Goal: Information Seeking & Learning: Find specific fact

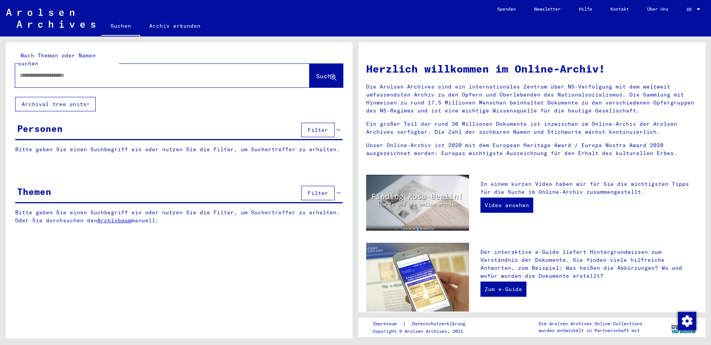
click at [50, 71] on input "text" at bounding box center [153, 75] width 267 height 8
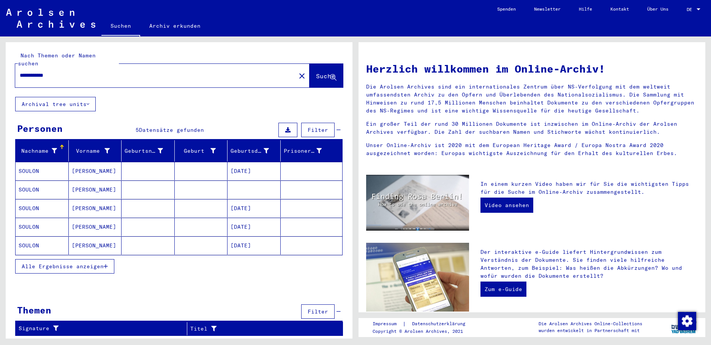
click at [257, 199] on mat-cell "[DATE]" at bounding box center [254, 208] width 53 height 18
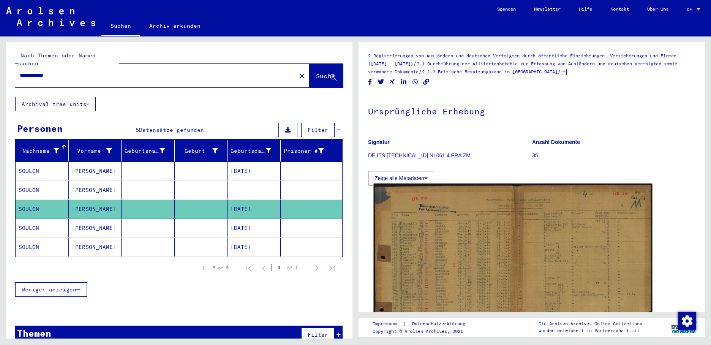
click at [431, 220] on img at bounding box center [513, 284] width 279 height 201
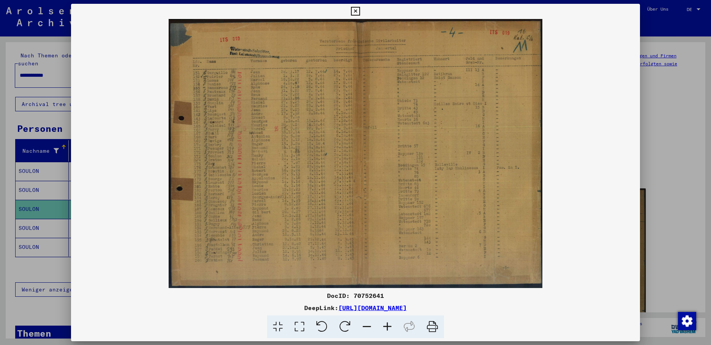
click at [36, 221] on div at bounding box center [355, 172] width 711 height 345
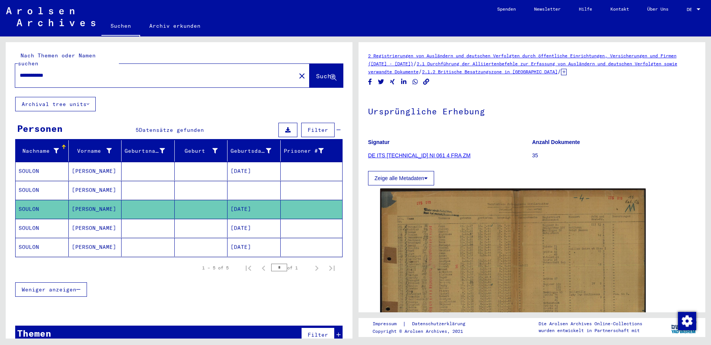
click at [228, 221] on mat-cell "[DATE]" at bounding box center [254, 228] width 53 height 19
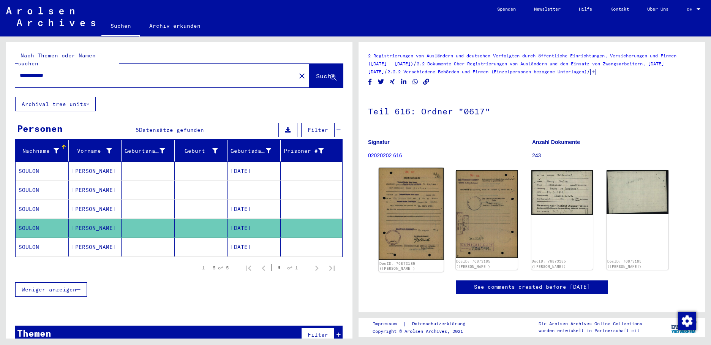
click at [413, 203] on img at bounding box center [411, 214] width 65 height 92
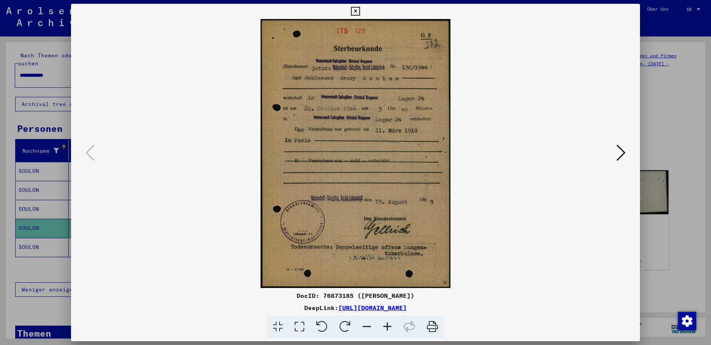
click at [622, 147] on icon at bounding box center [621, 153] width 9 height 18
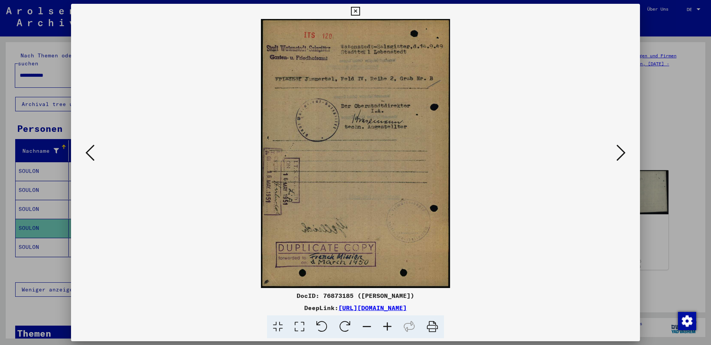
click at [38, 237] on div at bounding box center [355, 172] width 711 height 345
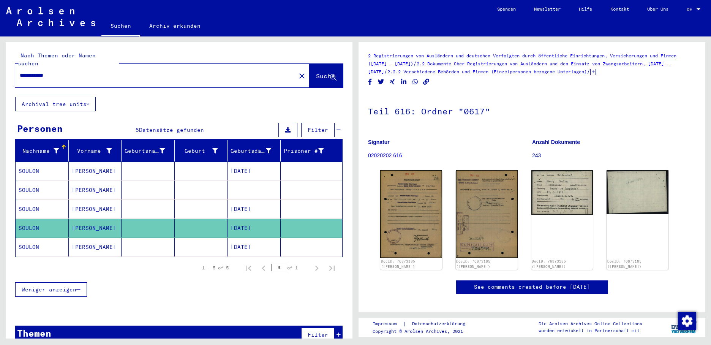
click at [39, 238] on mat-cell "SOULON" at bounding box center [42, 247] width 53 height 19
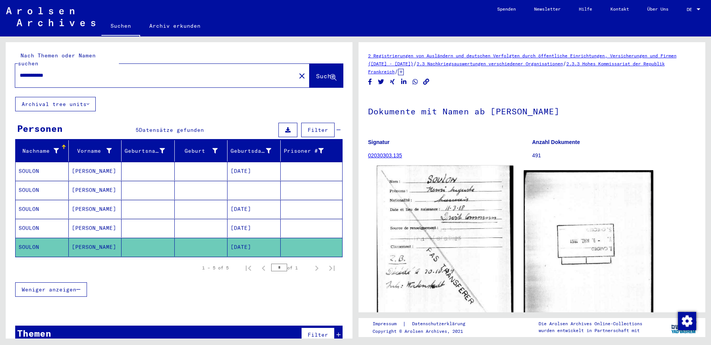
click at [416, 233] on img at bounding box center [445, 259] width 136 height 187
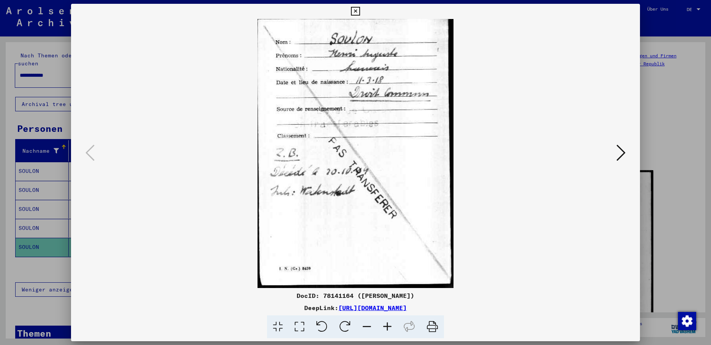
click at [47, 180] on div at bounding box center [355, 172] width 711 height 345
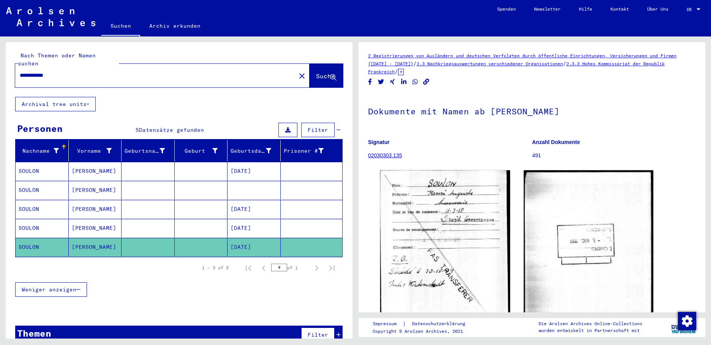
click at [47, 181] on mat-cell "SOULON" at bounding box center [42, 190] width 53 height 19
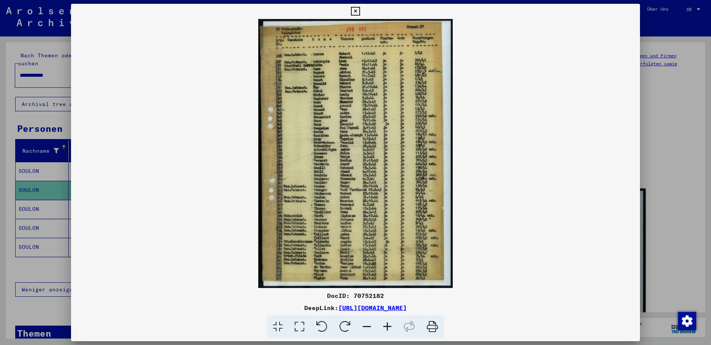
click at [360, 7] on icon at bounding box center [355, 11] width 9 height 9
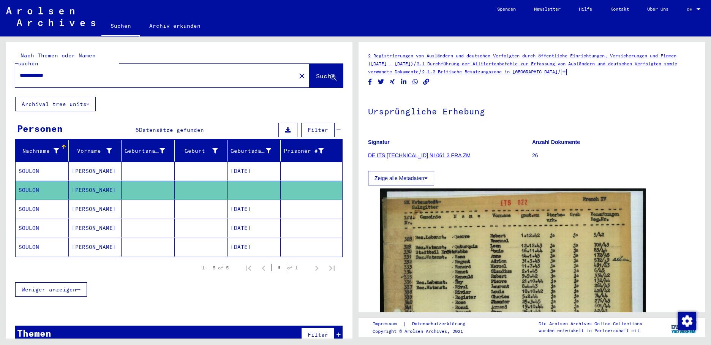
drag, startPoint x: 66, startPoint y: 67, endPoint x: -2, endPoint y: 67, distance: 67.2
click at [0, 67] on html "**********" at bounding box center [355, 172] width 711 height 345
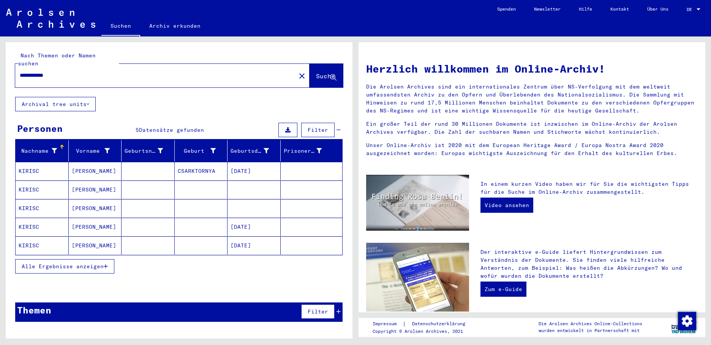
click at [239, 163] on mat-cell "[DATE]" at bounding box center [254, 171] width 53 height 18
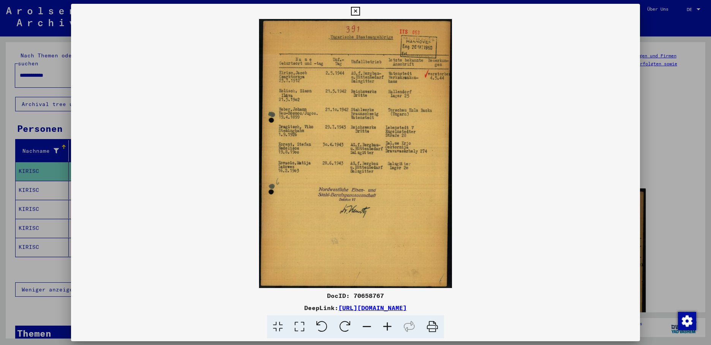
click at [40, 184] on div at bounding box center [355, 172] width 711 height 345
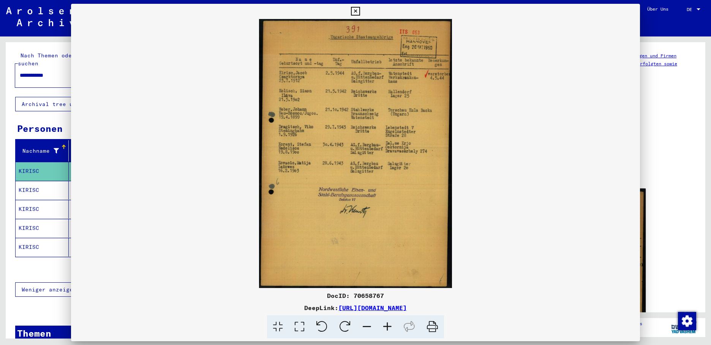
click at [40, 184] on mat-cell "KIRISC" at bounding box center [42, 190] width 53 height 19
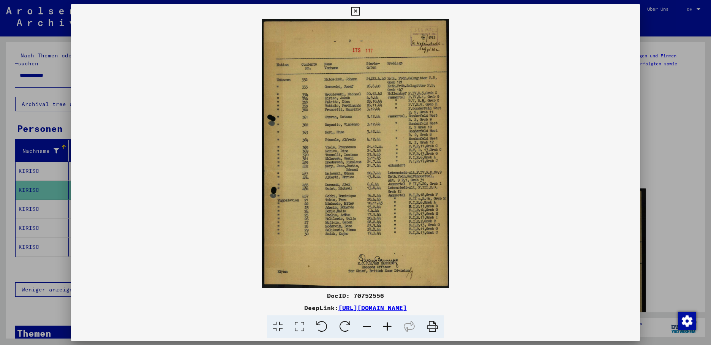
click at [41, 202] on div at bounding box center [355, 172] width 711 height 345
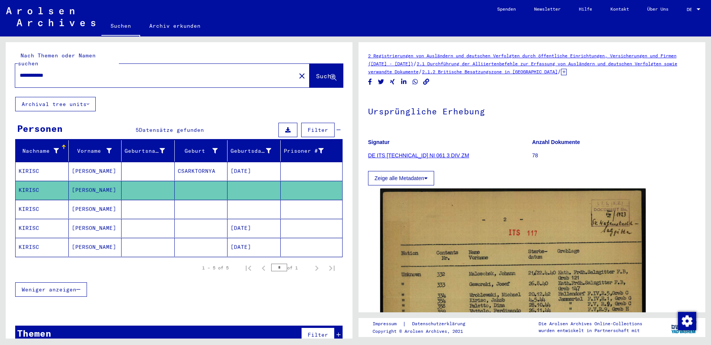
drag, startPoint x: 41, startPoint y: 202, endPoint x: 53, endPoint y: 201, distance: 12.2
click at [41, 202] on mat-cell "KIRISC" at bounding box center [42, 209] width 53 height 19
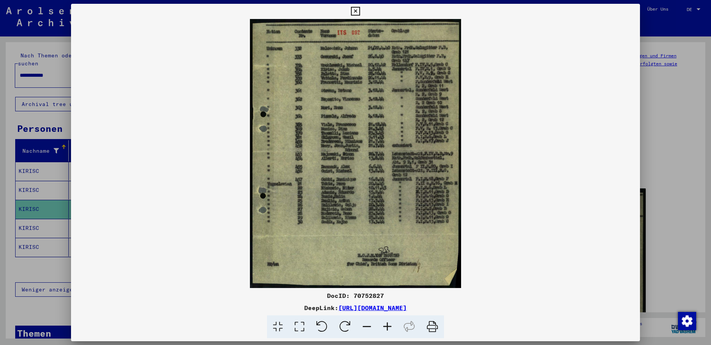
click at [37, 220] on div at bounding box center [355, 172] width 711 height 345
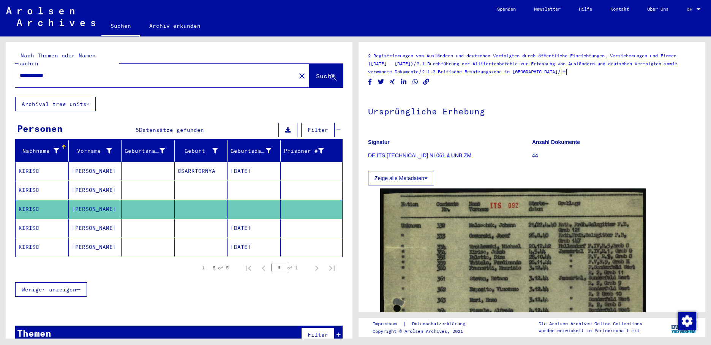
click at [38, 220] on mat-cell "KIRISC" at bounding box center [42, 228] width 53 height 19
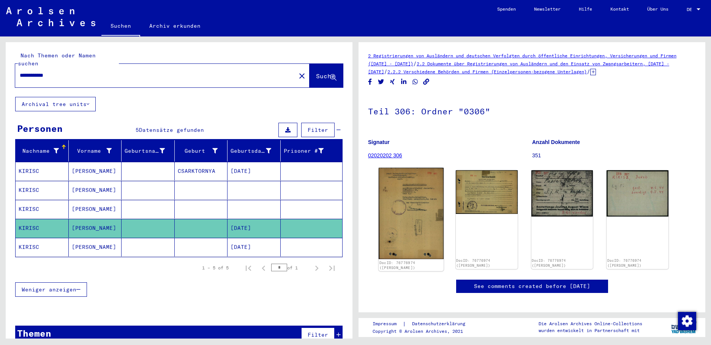
click at [401, 203] on img at bounding box center [411, 214] width 65 height 92
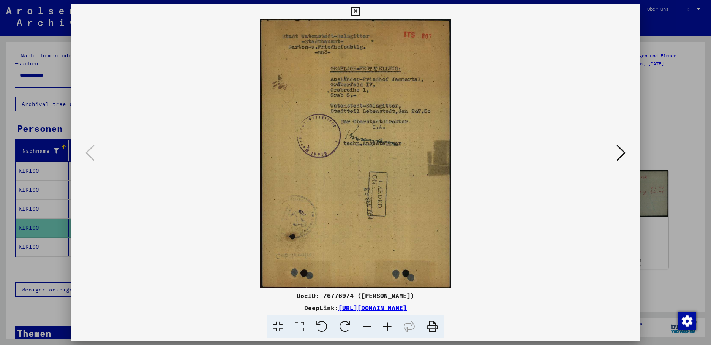
click at [621, 151] on icon at bounding box center [621, 153] width 9 height 18
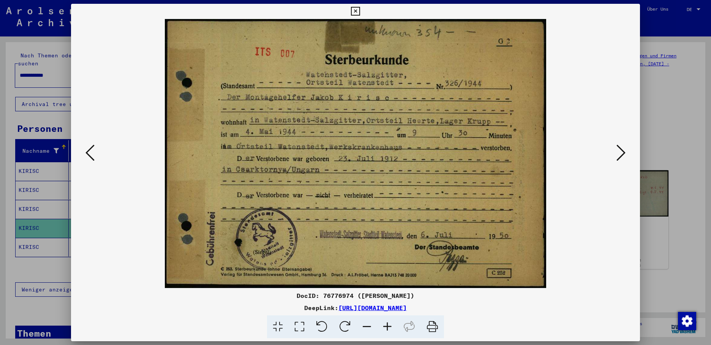
click at [619, 149] on icon at bounding box center [621, 153] width 9 height 18
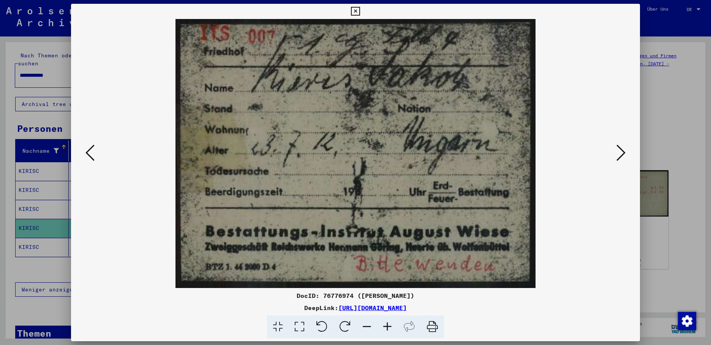
click at [621, 151] on icon at bounding box center [621, 153] width 9 height 18
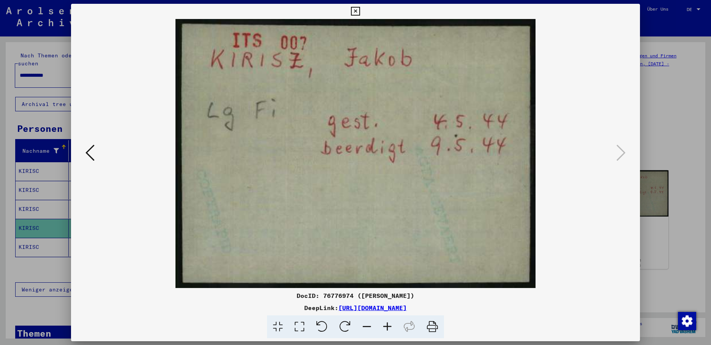
click at [360, 8] on icon at bounding box center [355, 11] width 9 height 9
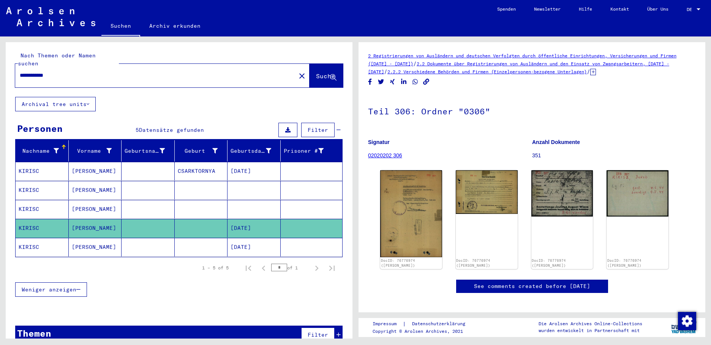
click at [24, 242] on mat-cell "KIRISC" at bounding box center [42, 247] width 53 height 19
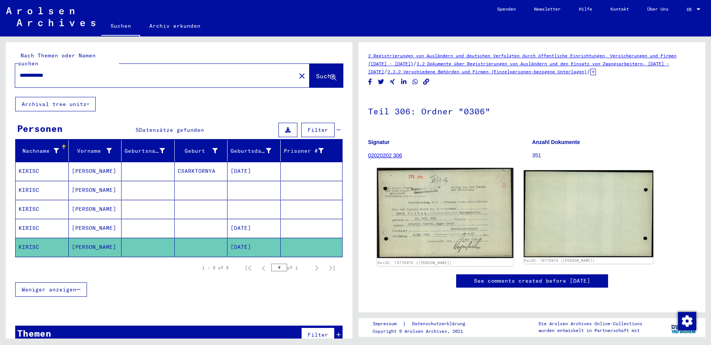
click at [429, 223] on img at bounding box center [445, 213] width 136 height 90
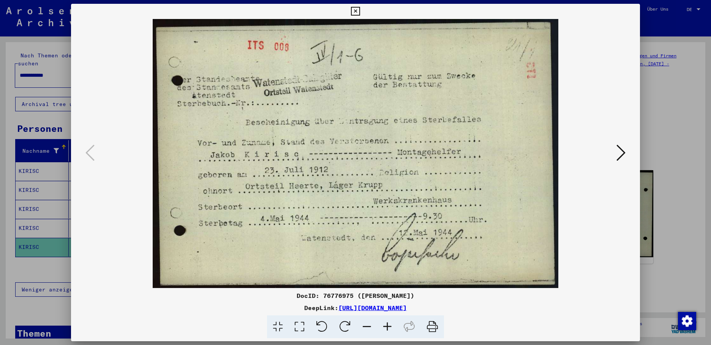
click at [619, 148] on icon at bounding box center [621, 153] width 9 height 18
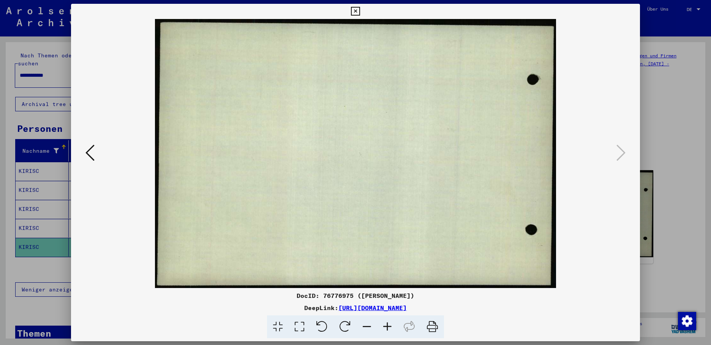
click at [360, 9] on icon at bounding box center [355, 11] width 9 height 9
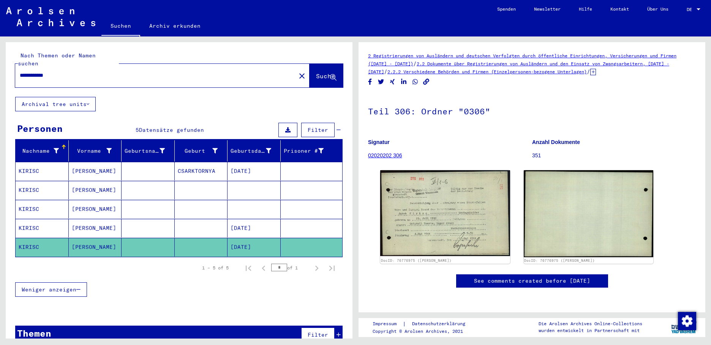
drag, startPoint x: 84, startPoint y: 70, endPoint x: -2, endPoint y: 69, distance: 85.5
click at [0, 69] on html "**********" at bounding box center [355, 172] width 711 height 345
type input "**********"
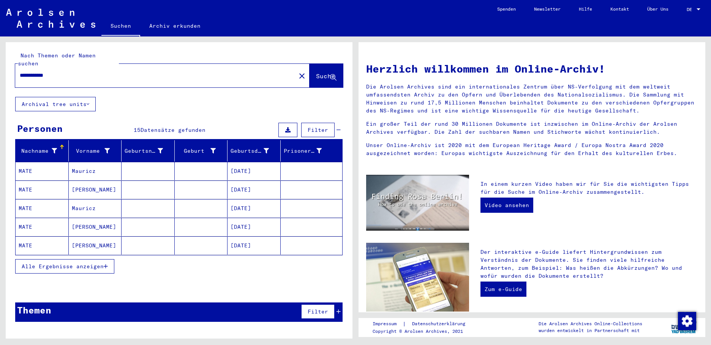
click at [242, 162] on mat-cell "[DATE]" at bounding box center [254, 171] width 53 height 18
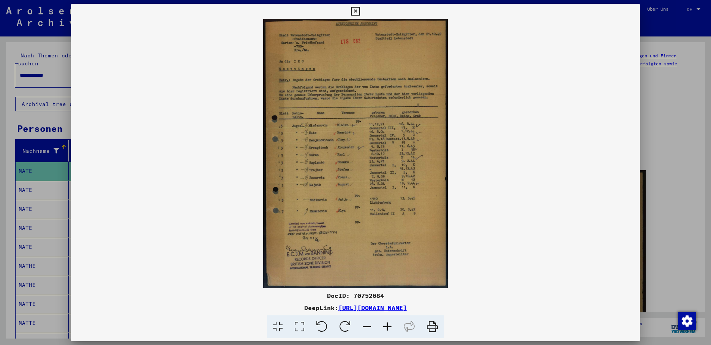
click at [40, 185] on div at bounding box center [355, 172] width 711 height 345
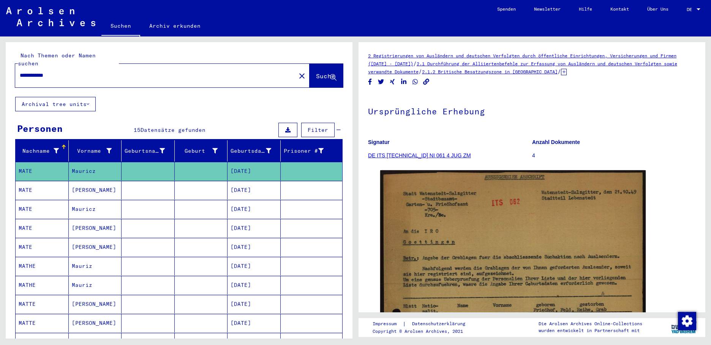
drag, startPoint x: 41, startPoint y: 185, endPoint x: 76, endPoint y: 185, distance: 34.6
click at [43, 185] on mat-cell "MATE" at bounding box center [42, 190] width 53 height 19
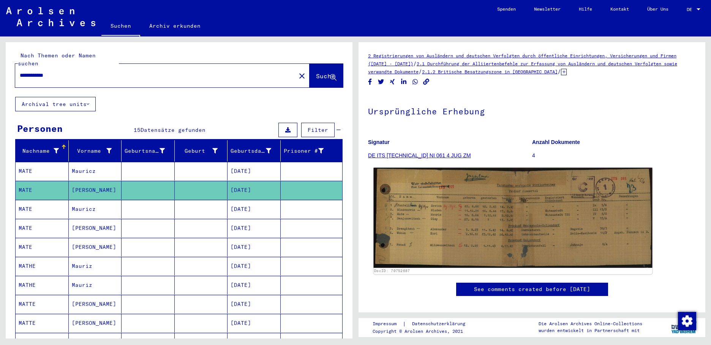
click at [399, 203] on img at bounding box center [513, 218] width 279 height 100
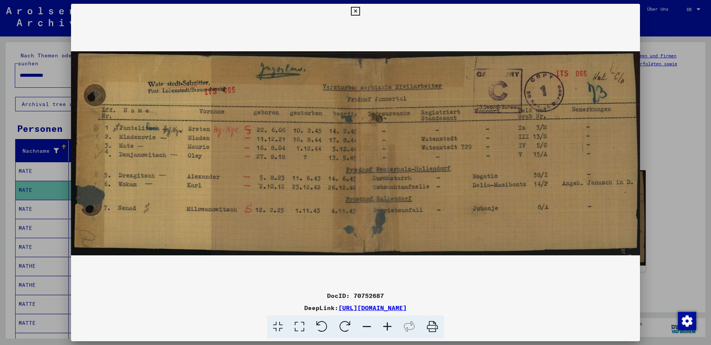
click at [360, 9] on icon at bounding box center [355, 11] width 9 height 9
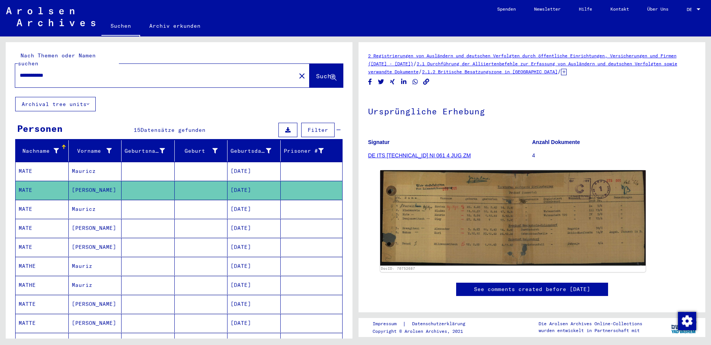
click at [104, 205] on mat-cell "Mauricz" at bounding box center [95, 209] width 53 height 19
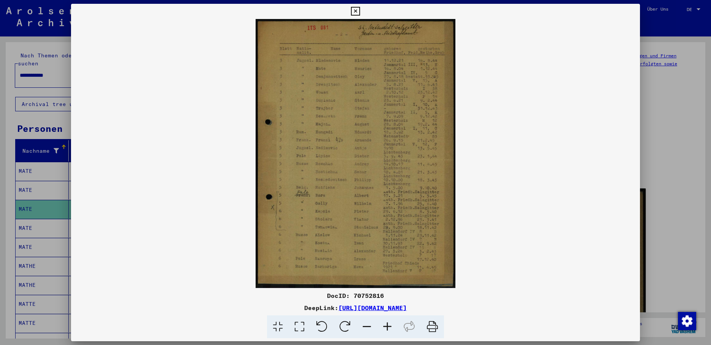
click at [30, 216] on div at bounding box center [355, 172] width 711 height 345
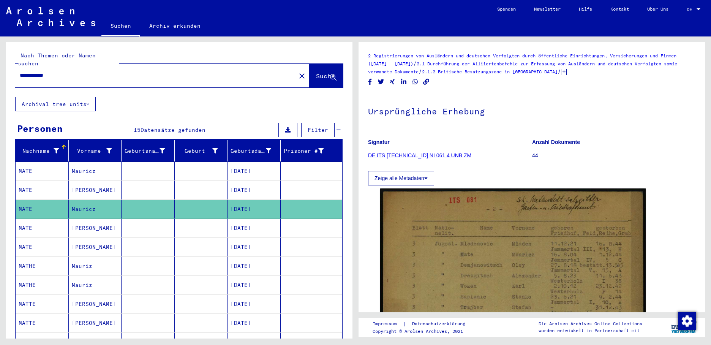
click at [38, 219] on mat-cell "MATE" at bounding box center [42, 228] width 53 height 19
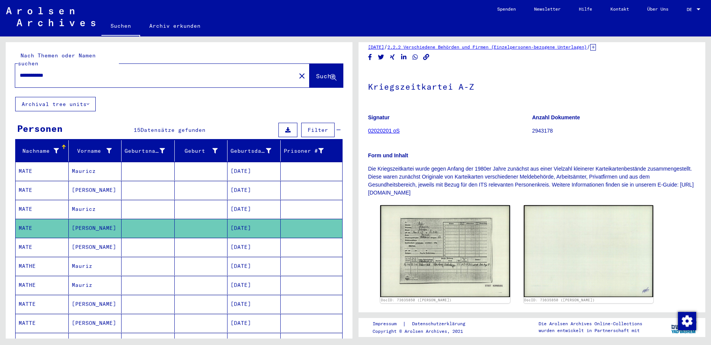
scroll to position [38, 0]
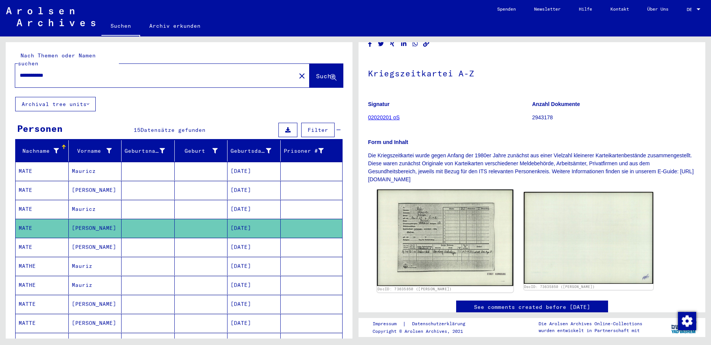
click at [429, 233] on img at bounding box center [445, 238] width 136 height 96
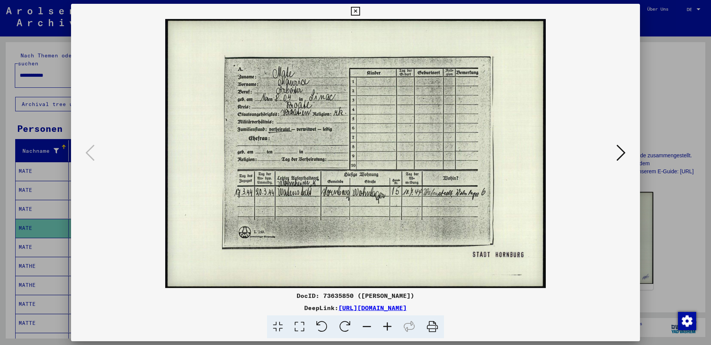
click at [34, 238] on div at bounding box center [355, 172] width 711 height 345
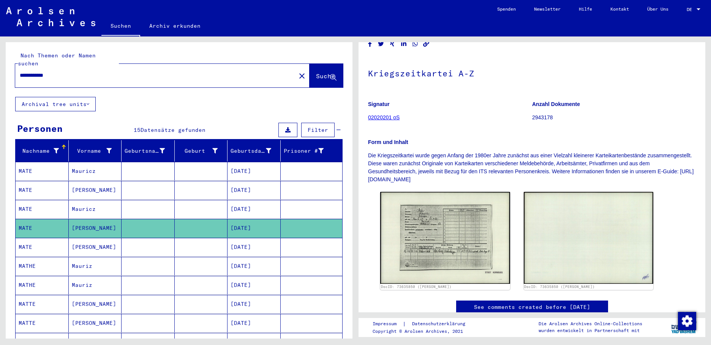
click at [35, 239] on mat-cell "MATE" at bounding box center [42, 247] width 53 height 19
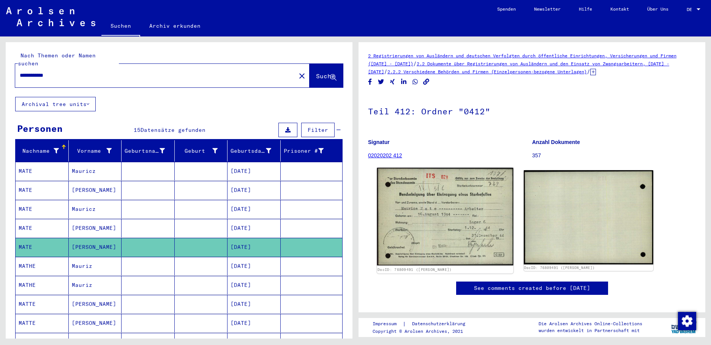
click at [417, 230] on img at bounding box center [445, 217] width 136 height 98
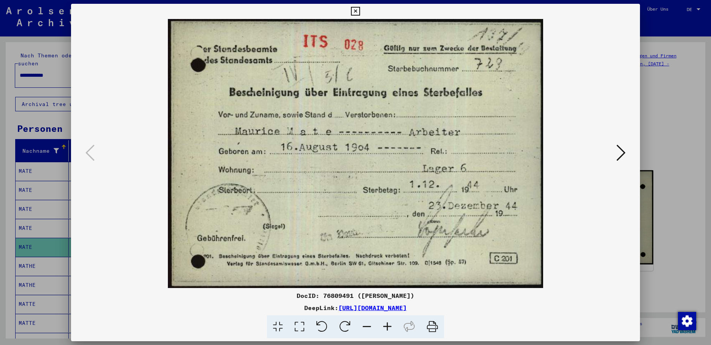
click at [360, 13] on icon at bounding box center [355, 11] width 9 height 9
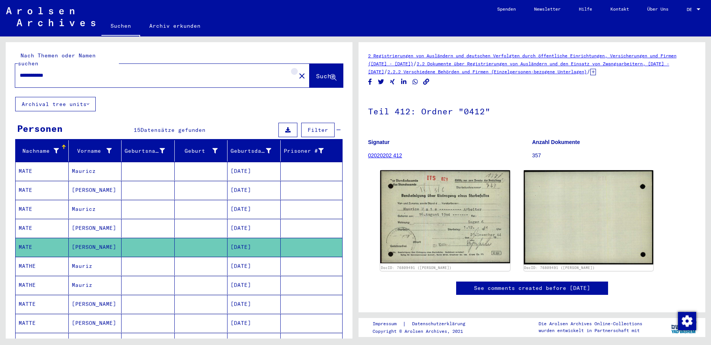
click at [297, 71] on mat-icon "close" at bounding box center [301, 75] width 9 height 9
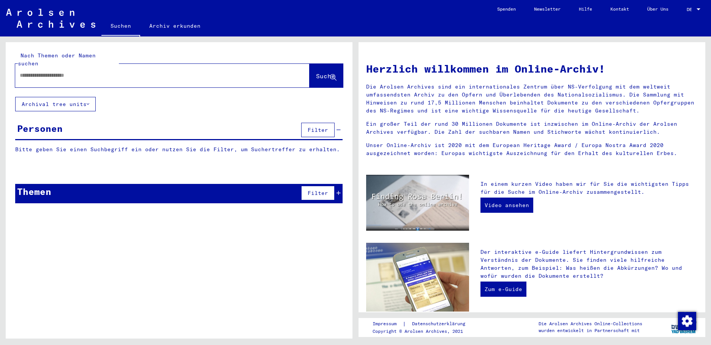
click at [35, 71] on input "text" at bounding box center [153, 75] width 267 height 8
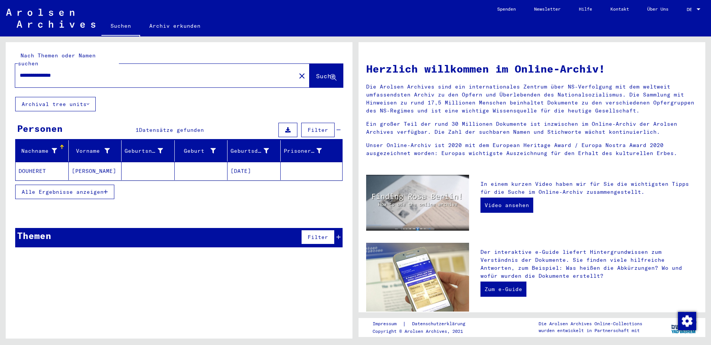
click at [89, 162] on mat-cell "[PERSON_NAME]" at bounding box center [95, 171] width 53 height 18
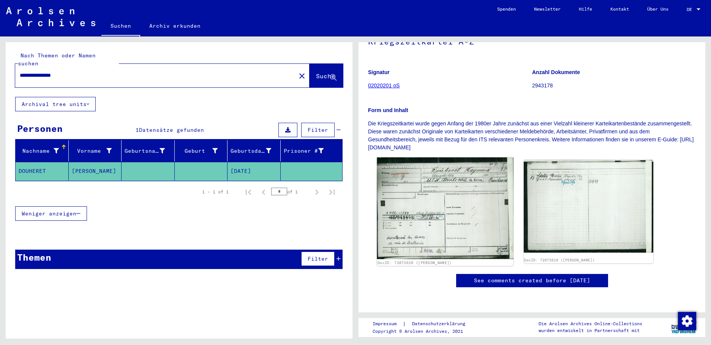
click at [418, 210] on img at bounding box center [445, 208] width 136 height 102
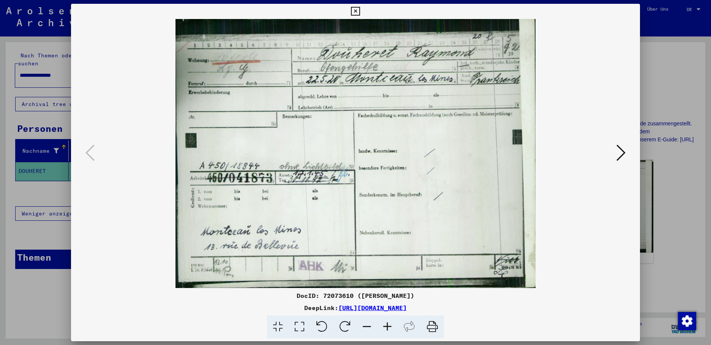
click at [360, 9] on icon at bounding box center [355, 11] width 9 height 9
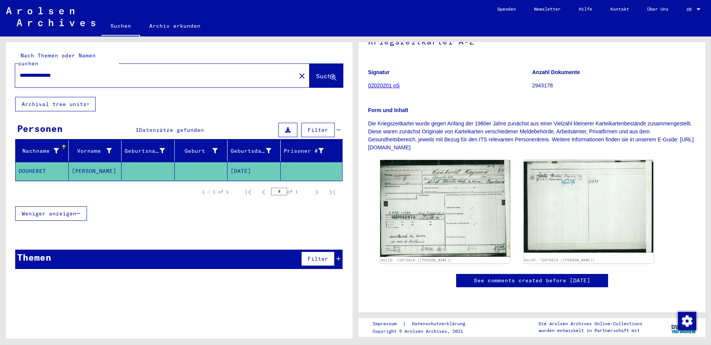
drag, startPoint x: 91, startPoint y: 65, endPoint x: -2, endPoint y: 65, distance: 92.3
click at [0, 65] on html "**********" at bounding box center [355, 172] width 711 height 345
type input "**********"
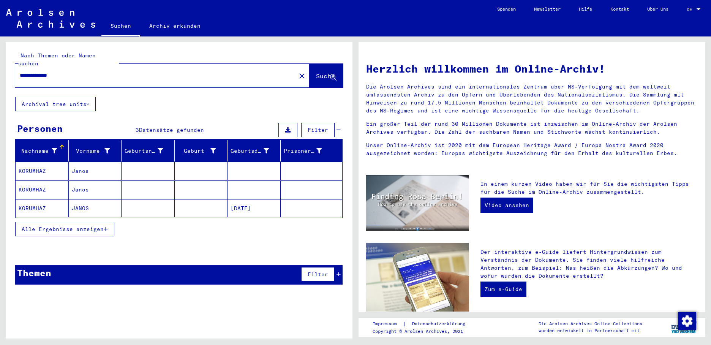
click at [239, 199] on mat-cell "[DATE]" at bounding box center [254, 208] width 53 height 18
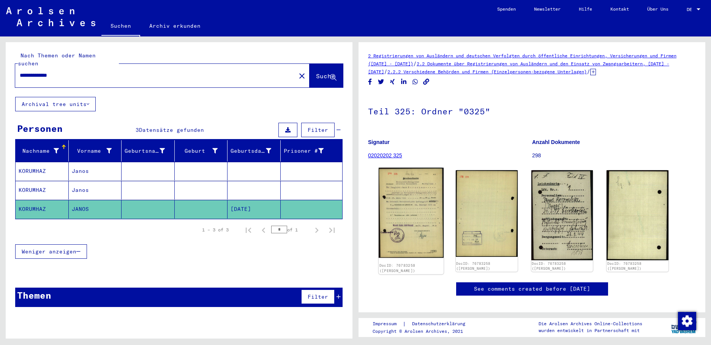
click at [410, 206] on img at bounding box center [411, 213] width 65 height 90
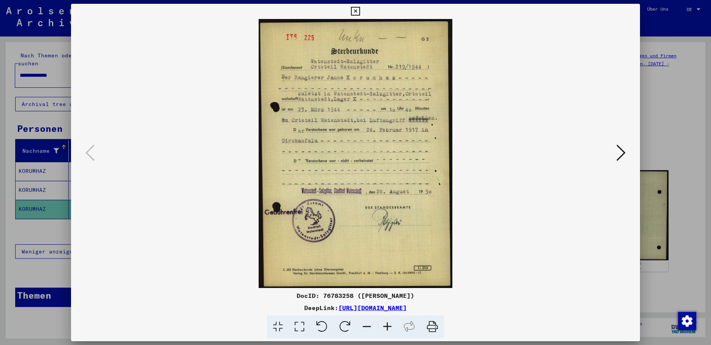
click at [624, 148] on icon at bounding box center [621, 153] width 9 height 18
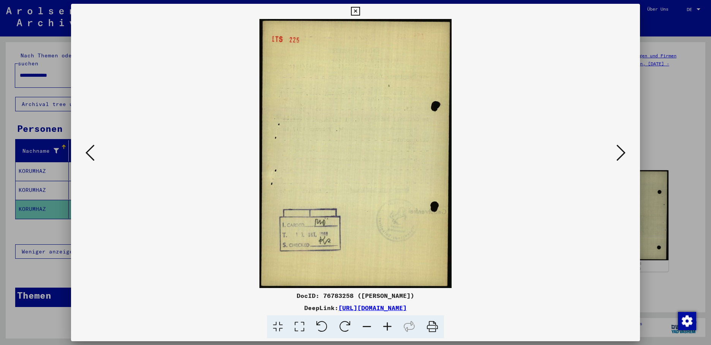
click at [623, 150] on icon at bounding box center [621, 153] width 9 height 18
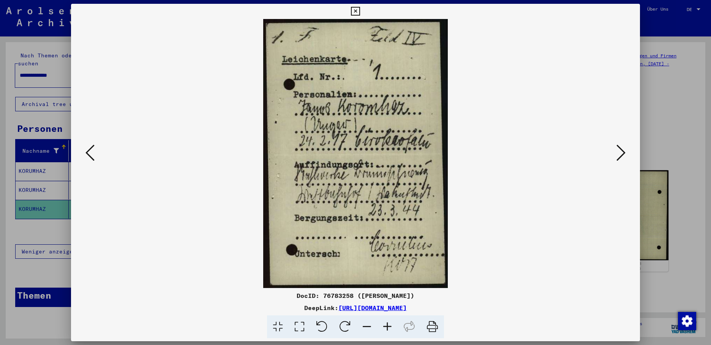
click at [622, 152] on icon at bounding box center [621, 153] width 9 height 18
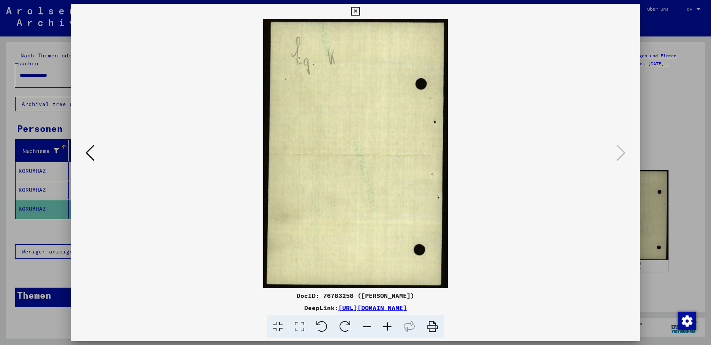
click at [30, 182] on div at bounding box center [355, 172] width 711 height 345
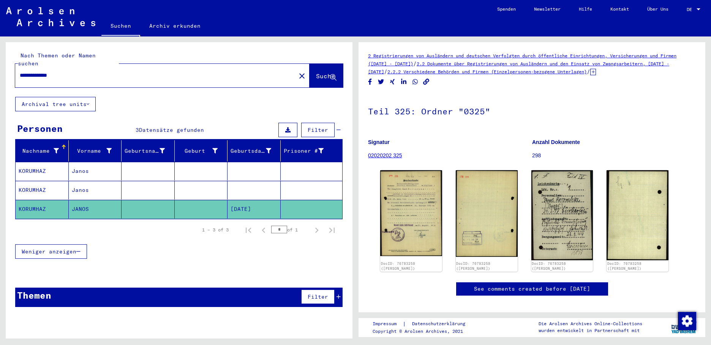
click at [31, 182] on mat-cell "KORUMHAZ" at bounding box center [42, 190] width 53 height 19
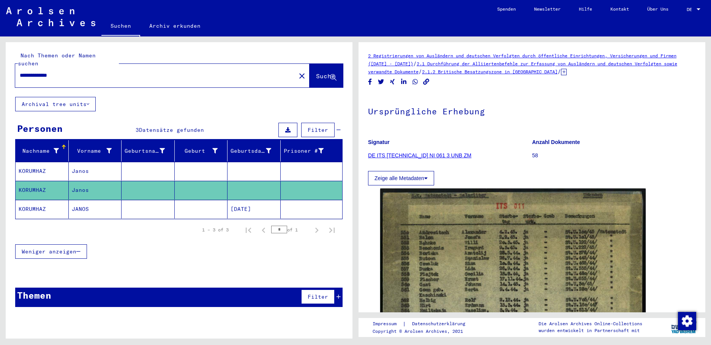
drag, startPoint x: 31, startPoint y: 182, endPoint x: 49, endPoint y: 199, distance: 24.7
click at [48, 200] on mat-cell "KORUMHAZ" at bounding box center [42, 209] width 53 height 19
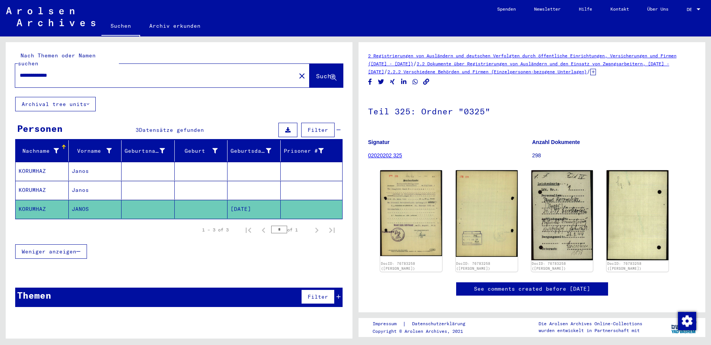
click at [93, 182] on mat-cell "Janos" at bounding box center [95, 190] width 53 height 19
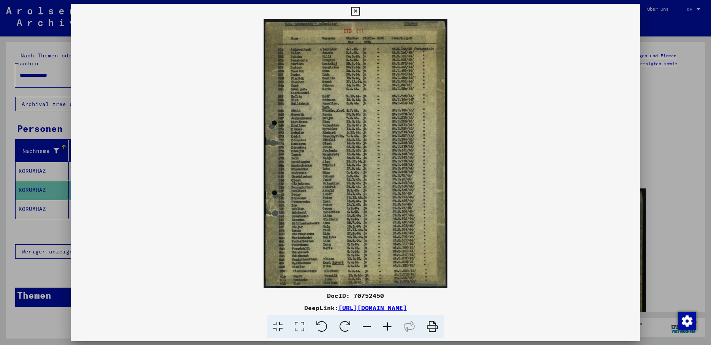
click at [37, 166] on div at bounding box center [355, 172] width 711 height 345
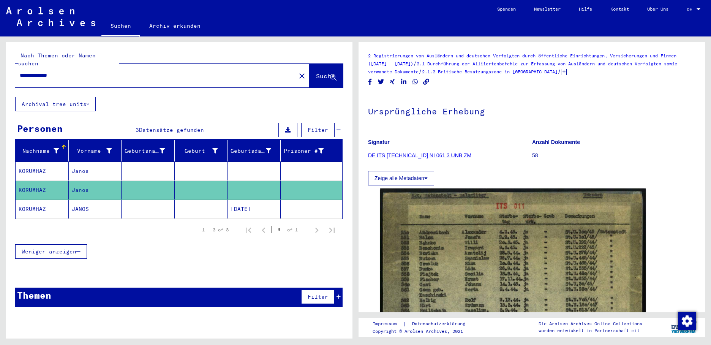
click at [41, 163] on mat-cell "KORUMHAZ" at bounding box center [42, 171] width 53 height 19
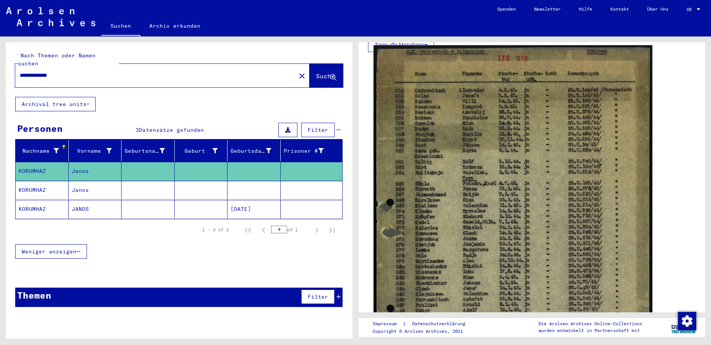
scroll to position [152, 0]
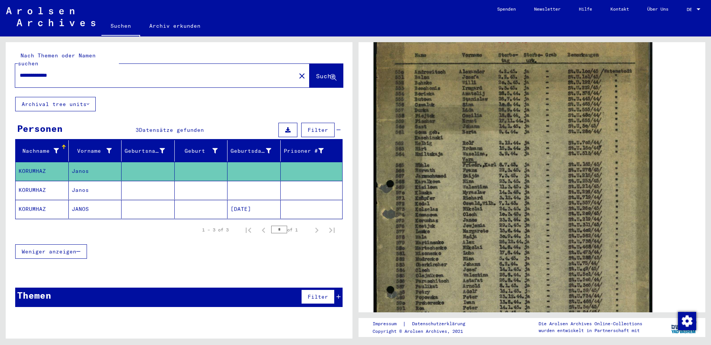
drag, startPoint x: 424, startPoint y: 199, endPoint x: 415, endPoint y: 177, distance: 23.4
click at [415, 177] on img at bounding box center [513, 231] width 279 height 408
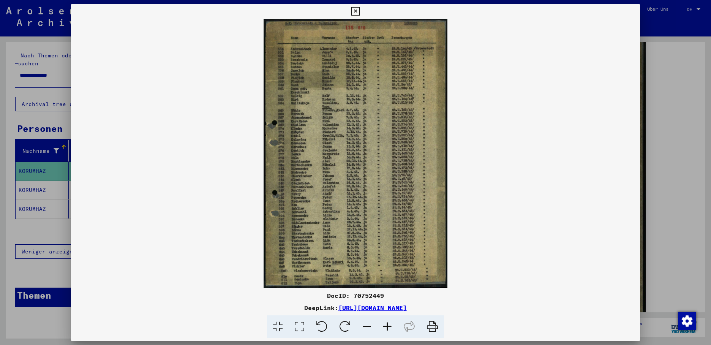
click at [360, 10] on icon at bounding box center [355, 11] width 9 height 9
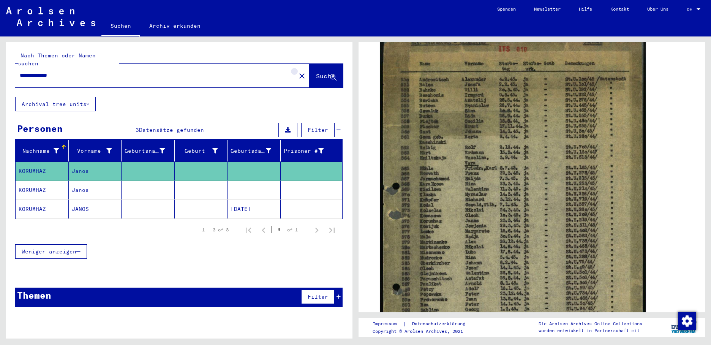
click at [297, 71] on mat-icon "close" at bounding box center [301, 75] width 9 height 9
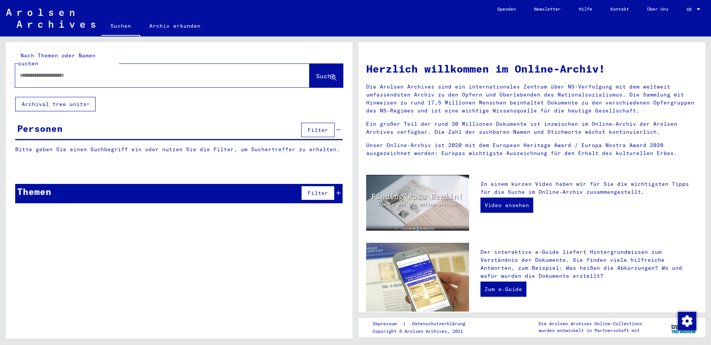
drag, startPoint x: 38, startPoint y: 67, endPoint x: 50, endPoint y: 69, distance: 12.3
click at [37, 71] on input "text" at bounding box center [153, 75] width 267 height 8
type input "**********"
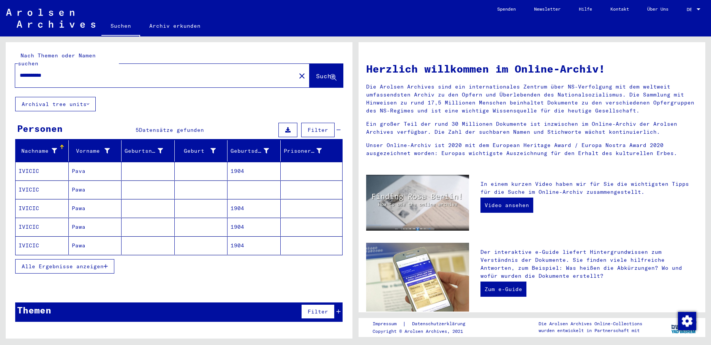
click at [242, 162] on mat-cell "1904" at bounding box center [254, 171] width 53 height 18
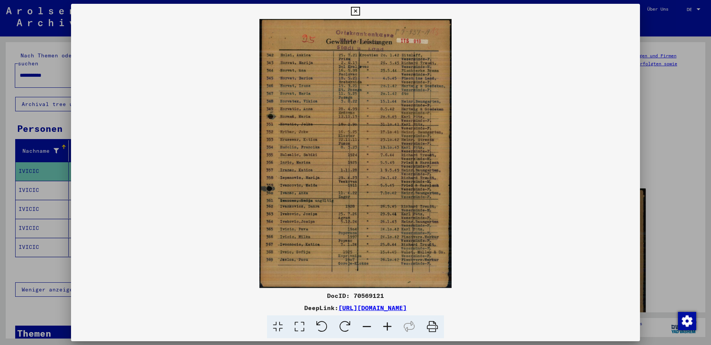
click at [35, 186] on div at bounding box center [355, 172] width 711 height 345
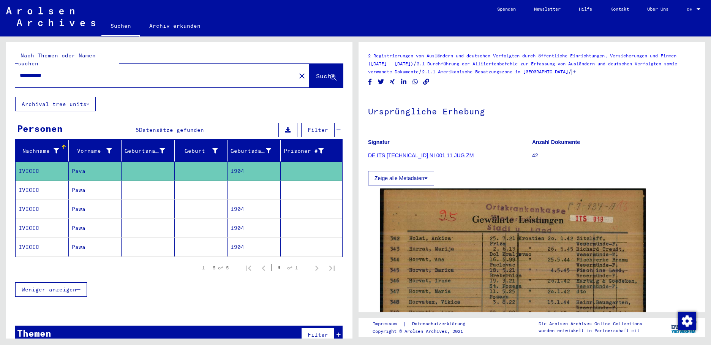
click at [35, 186] on mat-cell "IVICIC" at bounding box center [42, 190] width 53 height 19
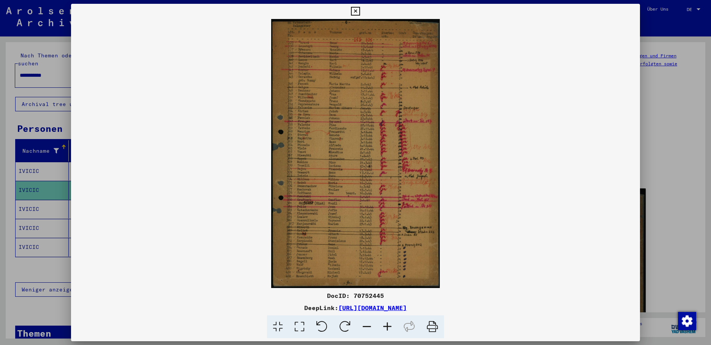
click at [36, 206] on div at bounding box center [355, 172] width 711 height 345
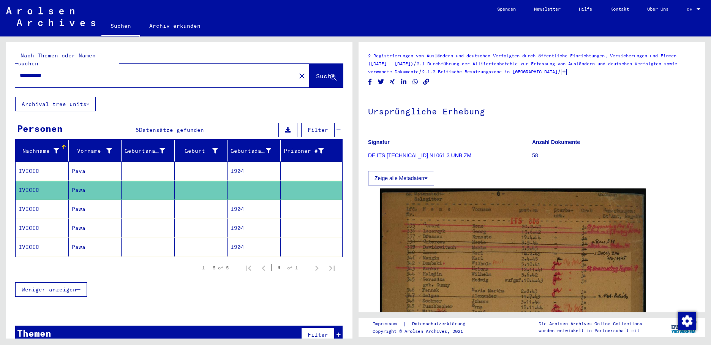
click at [40, 202] on mat-cell "IVICIC" at bounding box center [42, 209] width 53 height 19
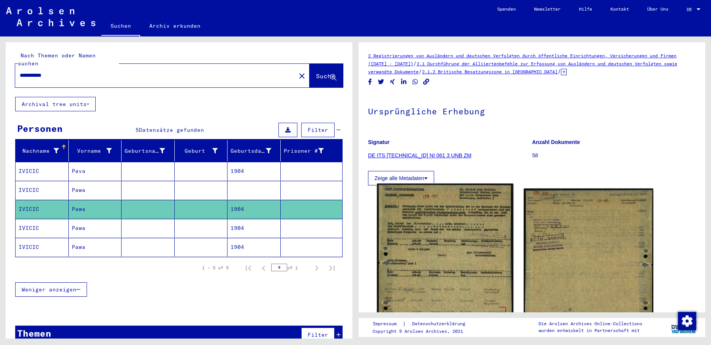
click at [419, 237] on img at bounding box center [445, 283] width 136 height 199
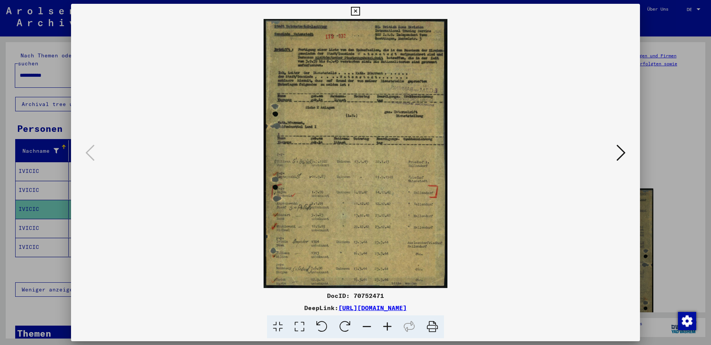
click at [44, 215] on div at bounding box center [355, 172] width 711 height 345
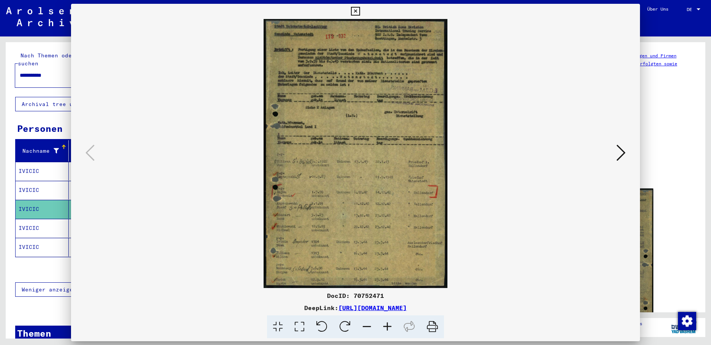
click at [44, 219] on mat-cell "IVICIC" at bounding box center [42, 228] width 53 height 19
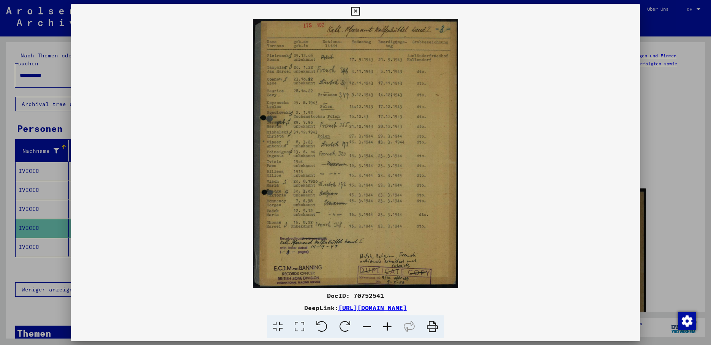
click at [32, 242] on div at bounding box center [355, 172] width 711 height 345
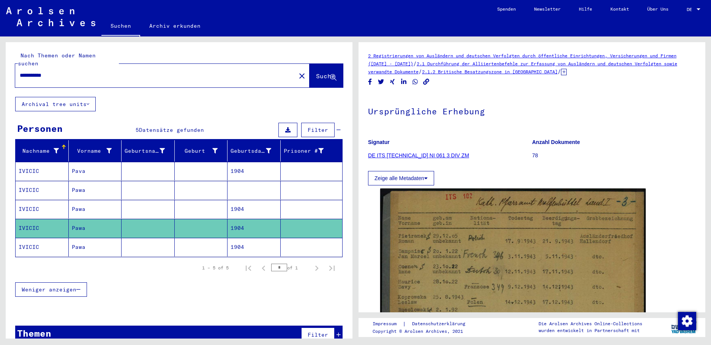
click at [32, 242] on mat-cell "IVICIC" at bounding box center [42, 247] width 53 height 19
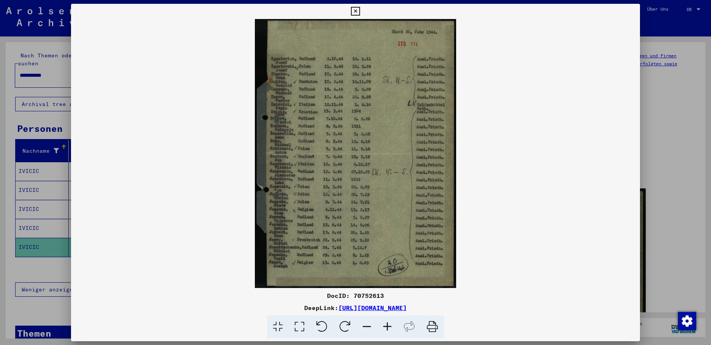
click at [360, 8] on icon at bounding box center [355, 11] width 9 height 9
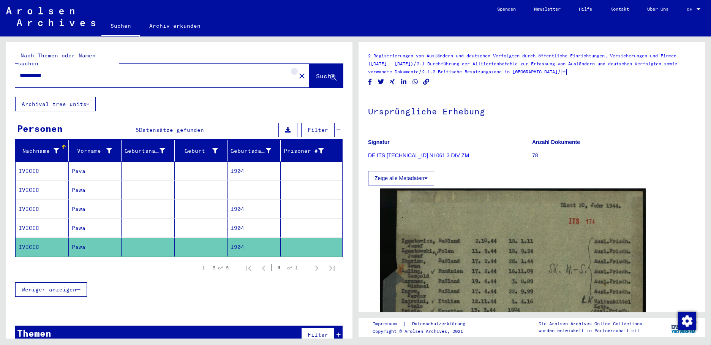
click at [297, 71] on mat-icon "close" at bounding box center [301, 75] width 9 height 9
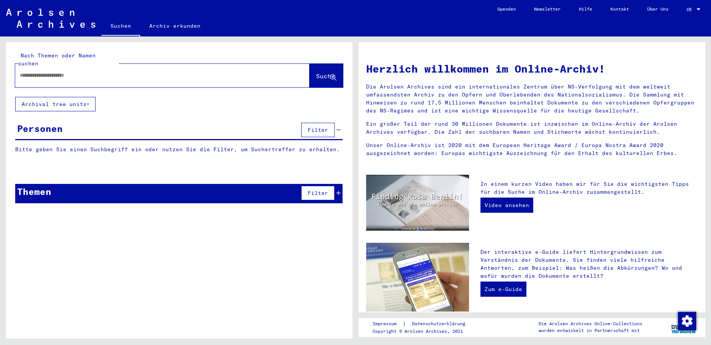
click at [47, 71] on input "text" at bounding box center [153, 75] width 267 height 8
type input "**********"
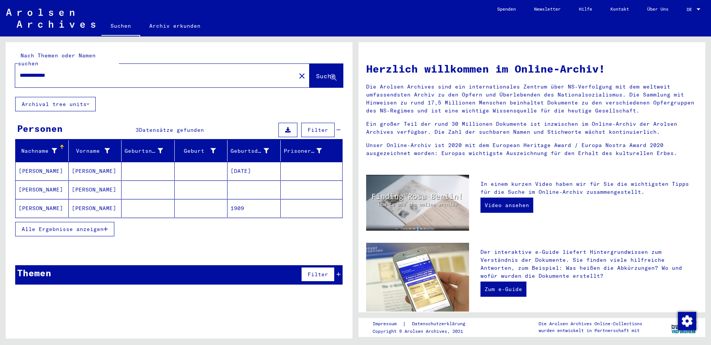
click at [109, 223] on button "Alle Ergebnisse anzeigen" at bounding box center [64, 229] width 99 height 14
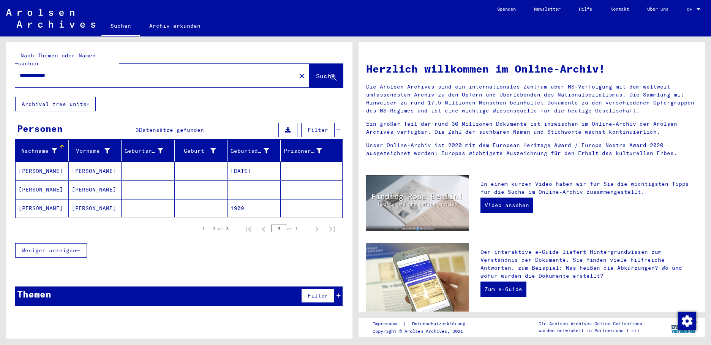
click at [82, 184] on mat-cell "[PERSON_NAME]" at bounding box center [95, 189] width 53 height 18
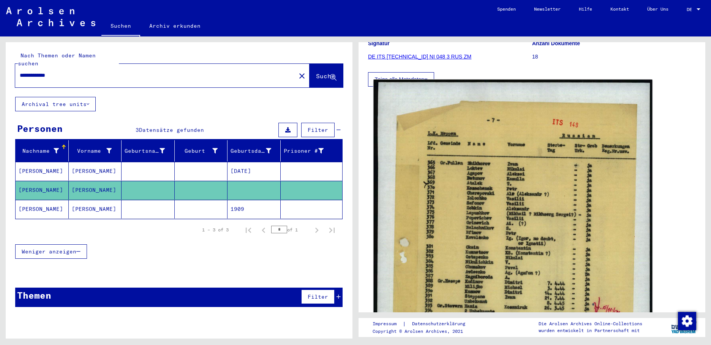
scroll to position [114, 0]
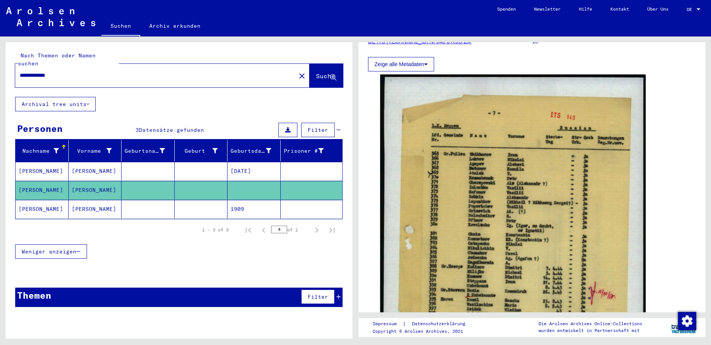
click at [253, 162] on mat-cell "[DATE]" at bounding box center [254, 171] width 53 height 19
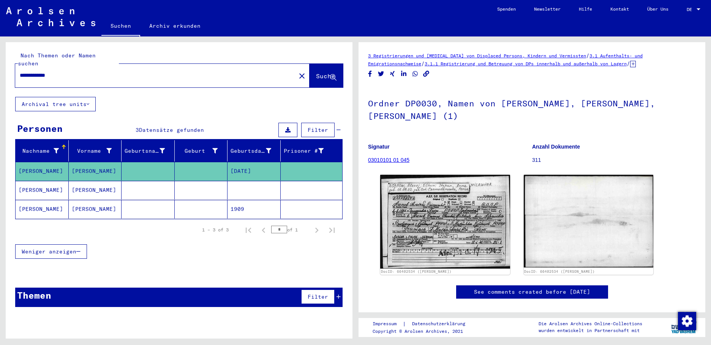
click at [256, 200] on mat-cell "1909" at bounding box center [254, 209] width 53 height 19
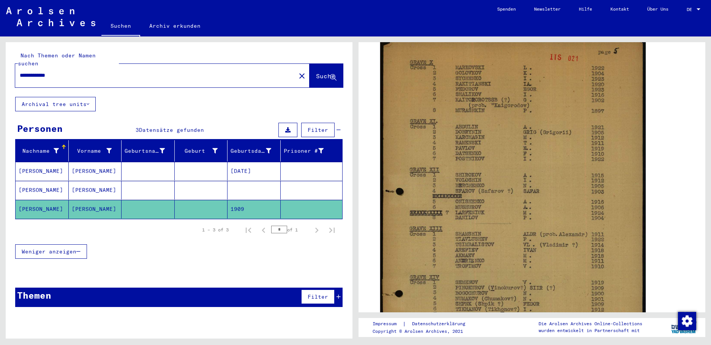
scroll to position [76, 0]
